Goal: Transaction & Acquisition: Purchase product/service

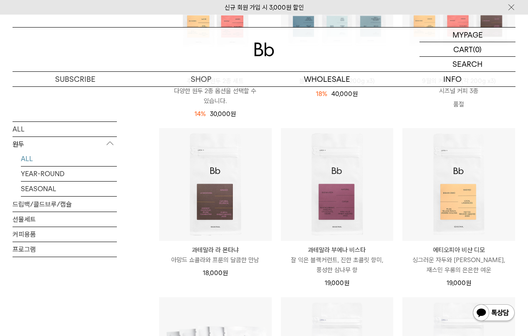
scroll to position [7, 0]
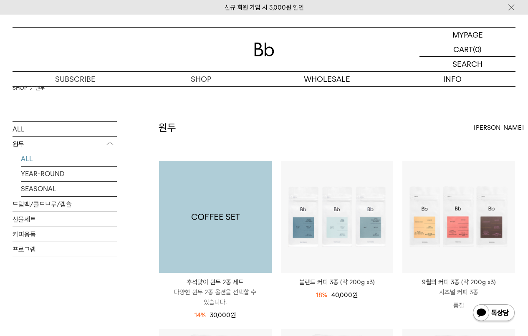
click at [250, 260] on img at bounding box center [215, 217] width 113 height 113
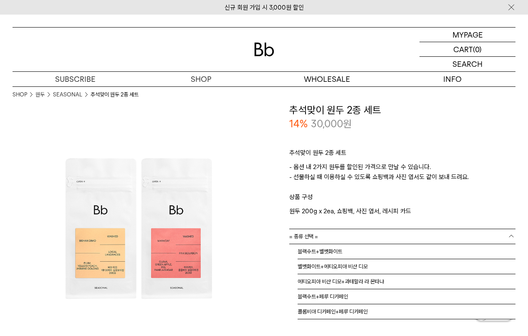
click at [338, 233] on link "= 종류 선택 =" at bounding box center [402, 236] width 227 height 15
click at [324, 266] on li "벨벳화이트+에티오피아 비샨 디모" at bounding box center [407, 266] width 218 height 15
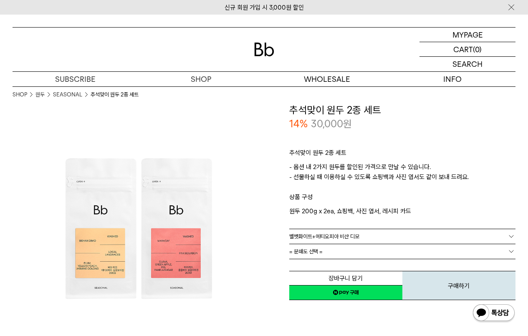
click at [336, 253] on link "= 분쇄도 선택 =" at bounding box center [402, 251] width 227 height 15
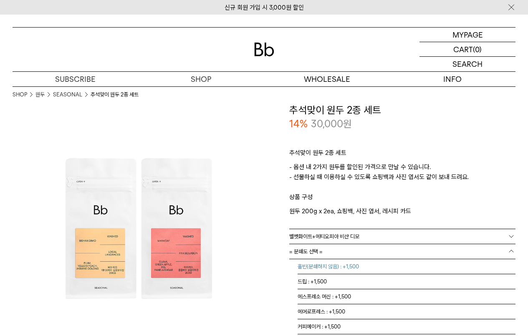
click at [322, 270] on li "홀빈(분쇄하지 않음) : +1,500" at bounding box center [407, 266] width 218 height 15
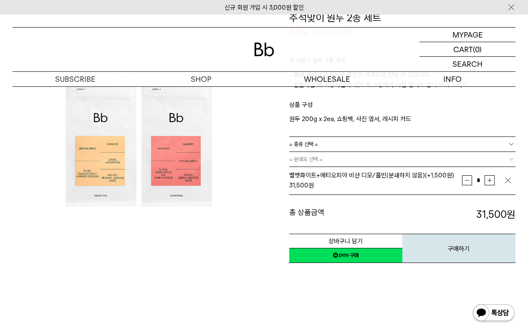
scroll to position [98, 0]
